Goal: Find specific page/section: Find specific page/section

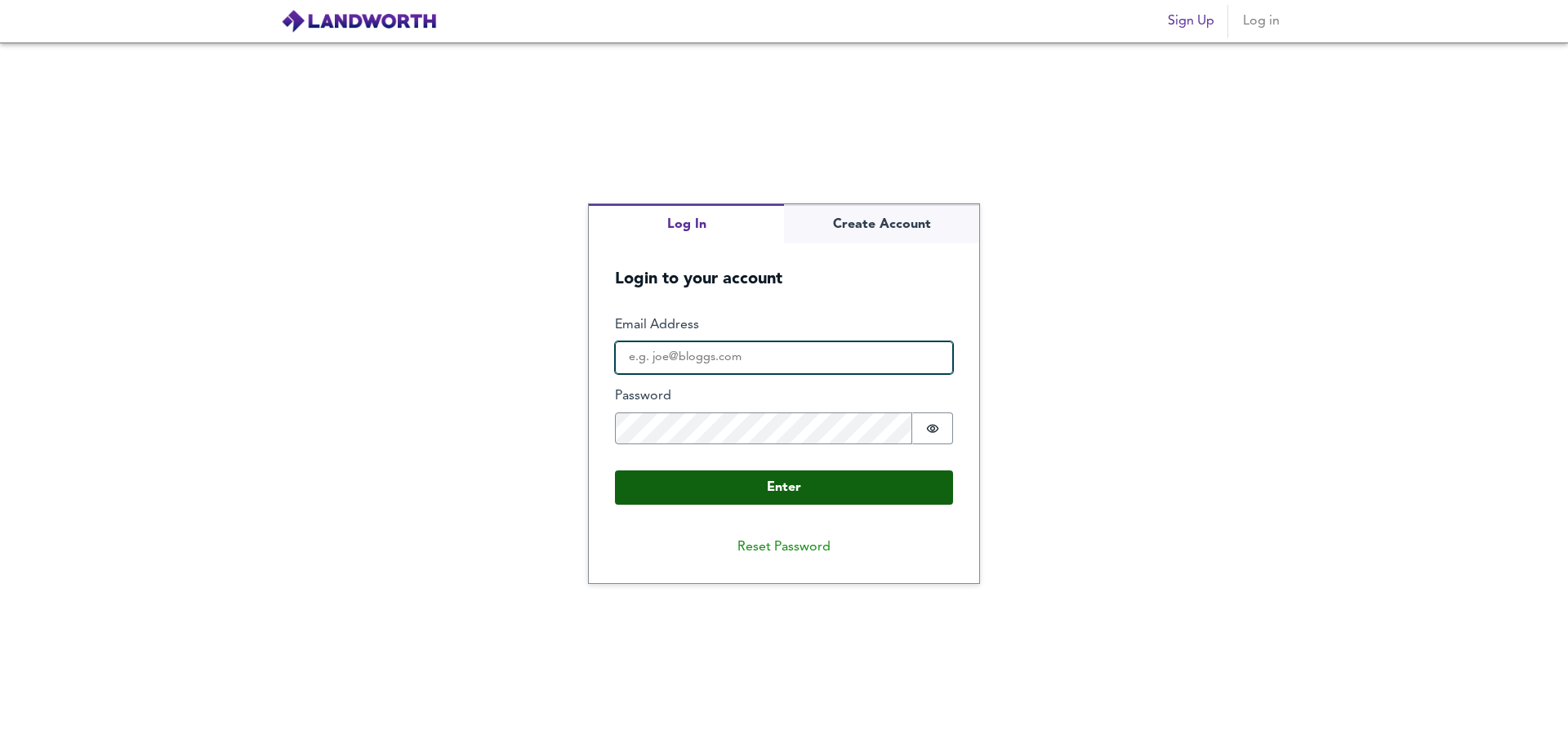
type input "[EMAIL_ADDRESS][DOMAIN_NAME]"
click at [813, 485] on button "Enter" at bounding box center [784, 487] width 339 height 34
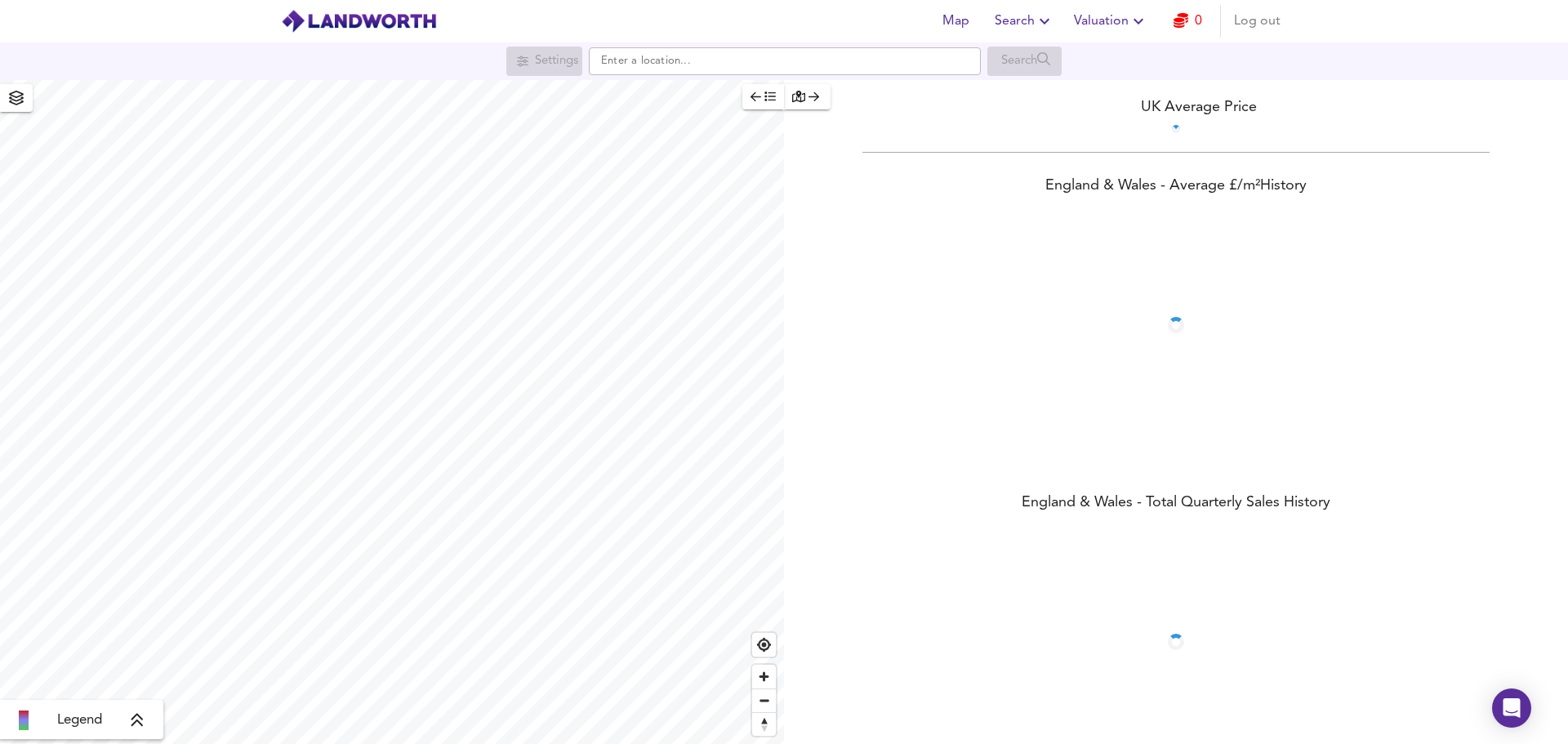
click at [722, 77] on div "Settings Search" at bounding box center [784, 61] width 1568 height 38
click at [714, 61] on input "text" at bounding box center [784, 61] width 392 height 28
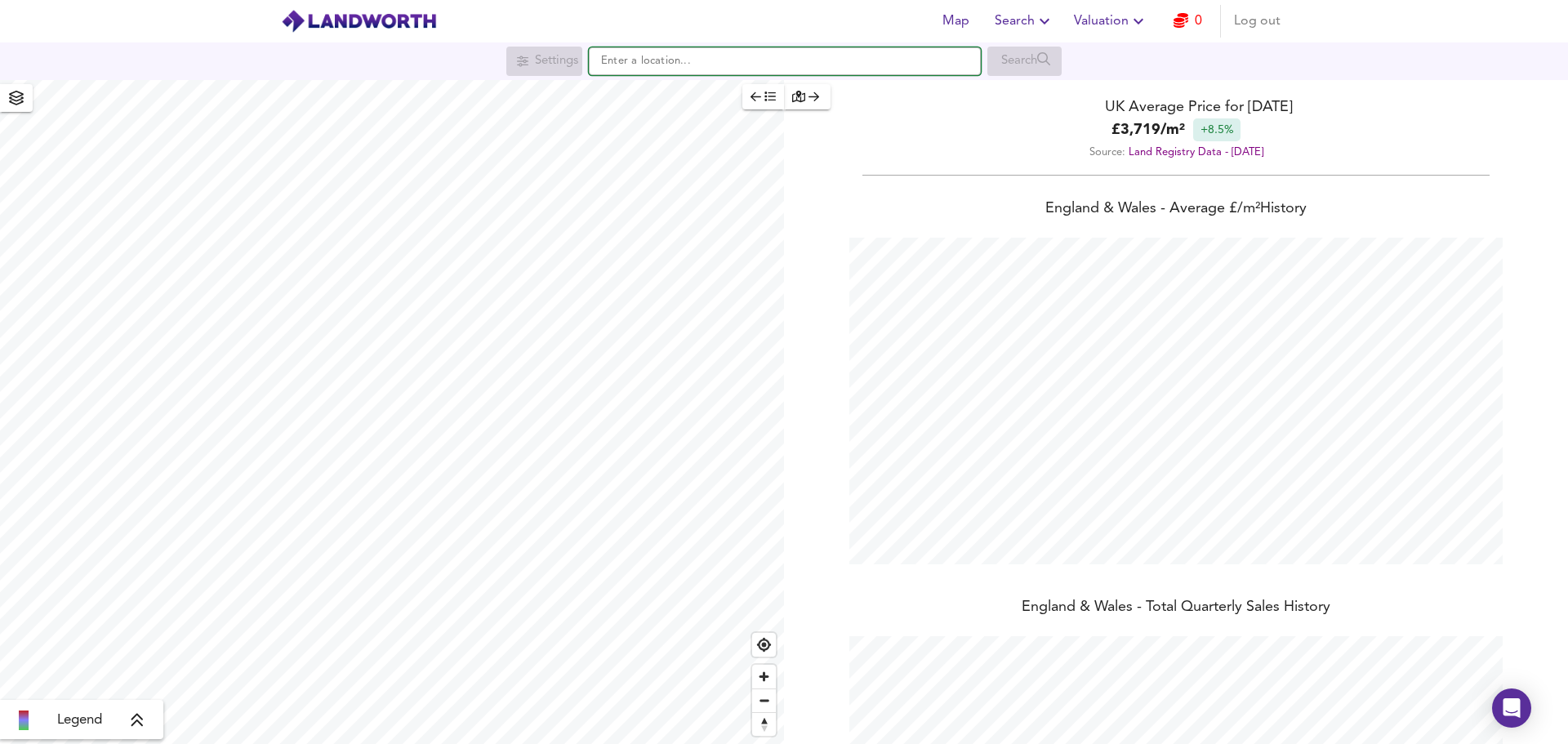
scroll to position [744, 1568]
click at [686, 85] on div "WS3 [STREET_ADDRESS]" at bounding box center [695, 92] width 144 height 17
type input "[STREET_ADDRESS]"
checkbox input "false"
checkbox input "true"
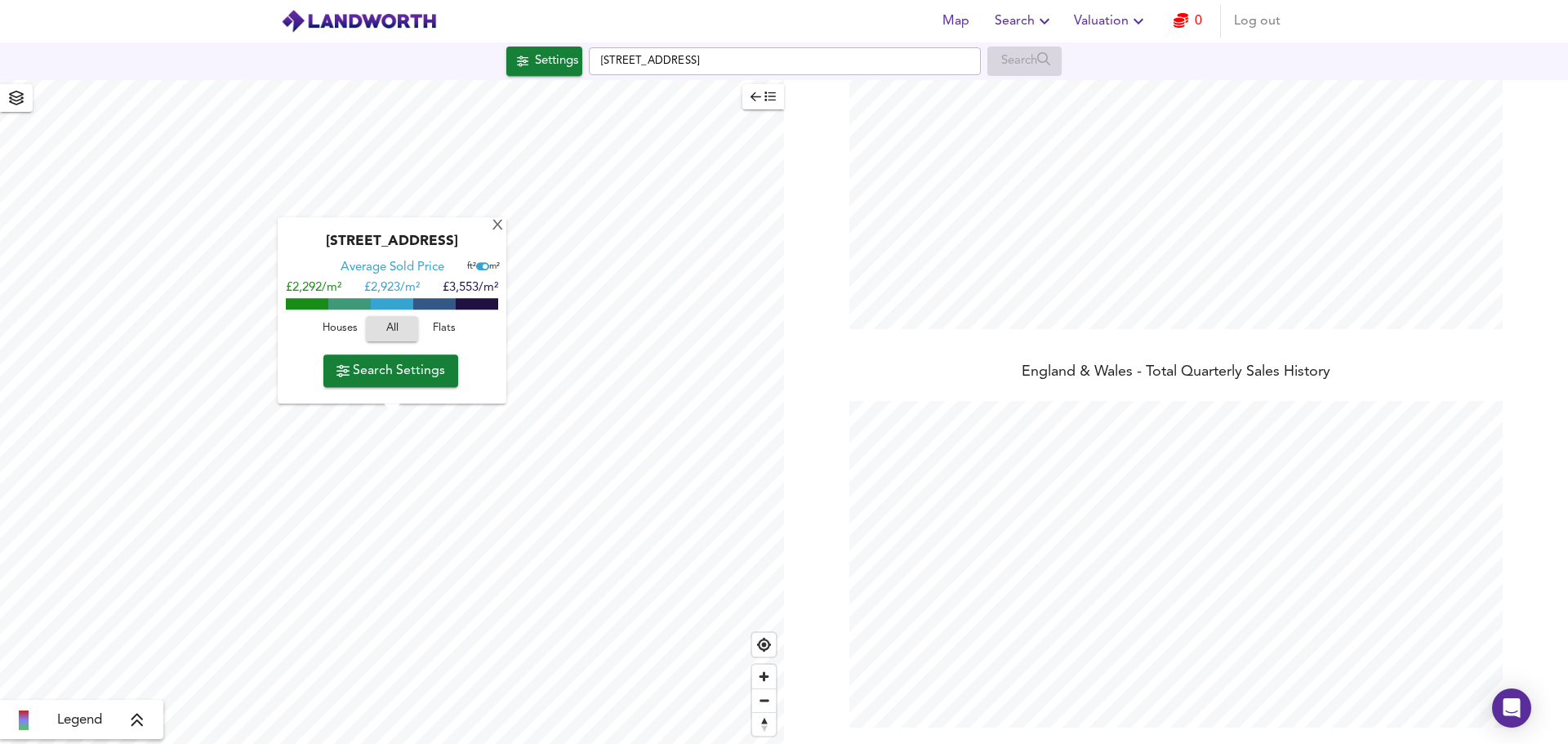
scroll to position [0, 0]
